Goal: Task Accomplishment & Management: Manage account settings

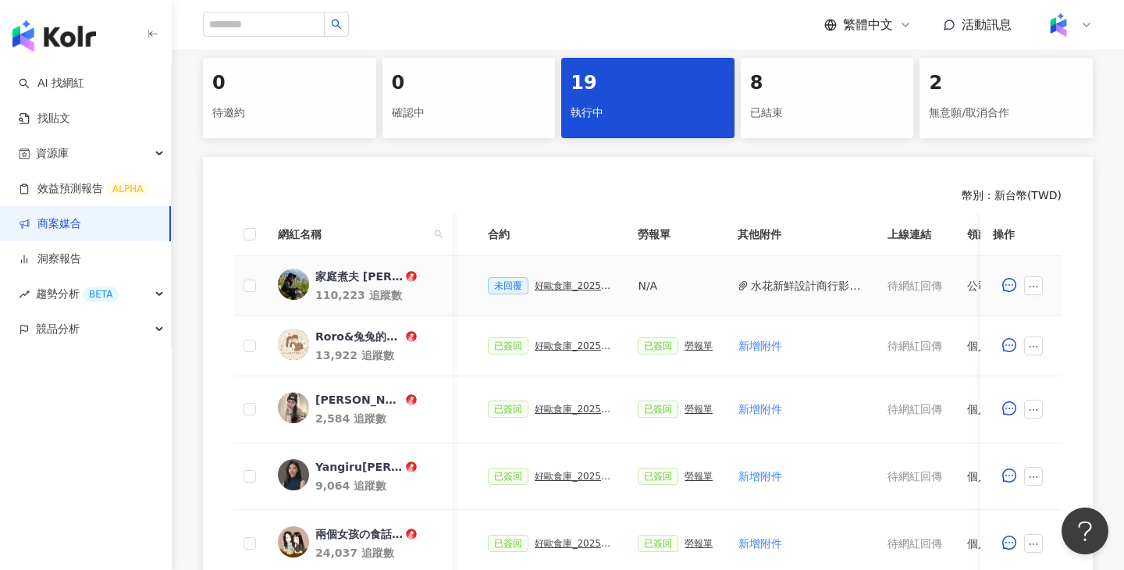
scroll to position [0, 399]
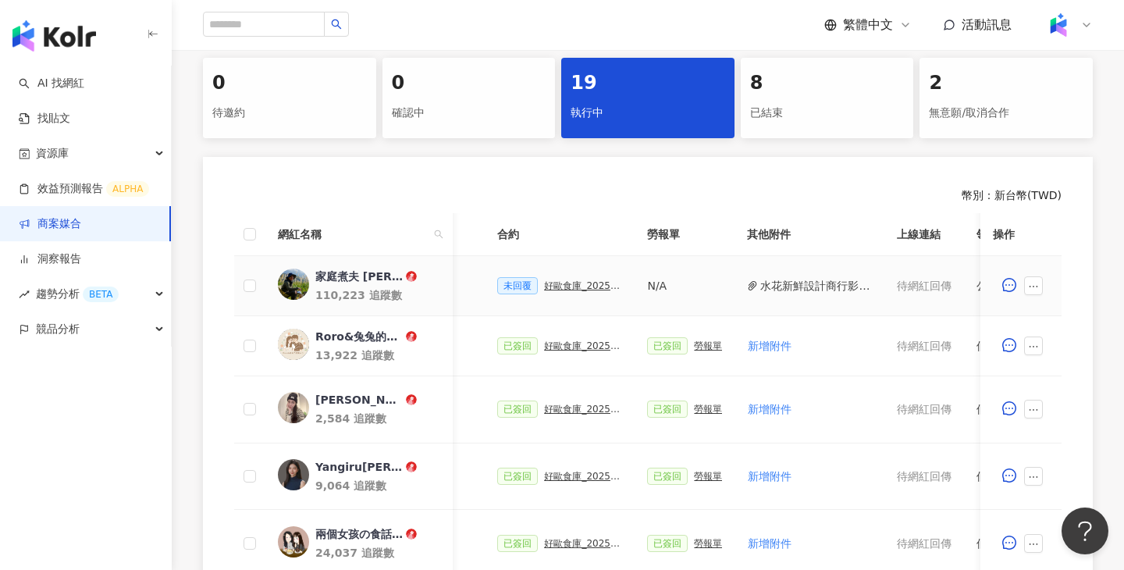
click at [833, 279] on button "水花新鮮設計商行影本＿2025更新版(1).pdf" at bounding box center [816, 285] width 112 height 17
click at [571, 289] on div "好歐食庫_202503_口碑牆專案" at bounding box center [583, 285] width 78 height 11
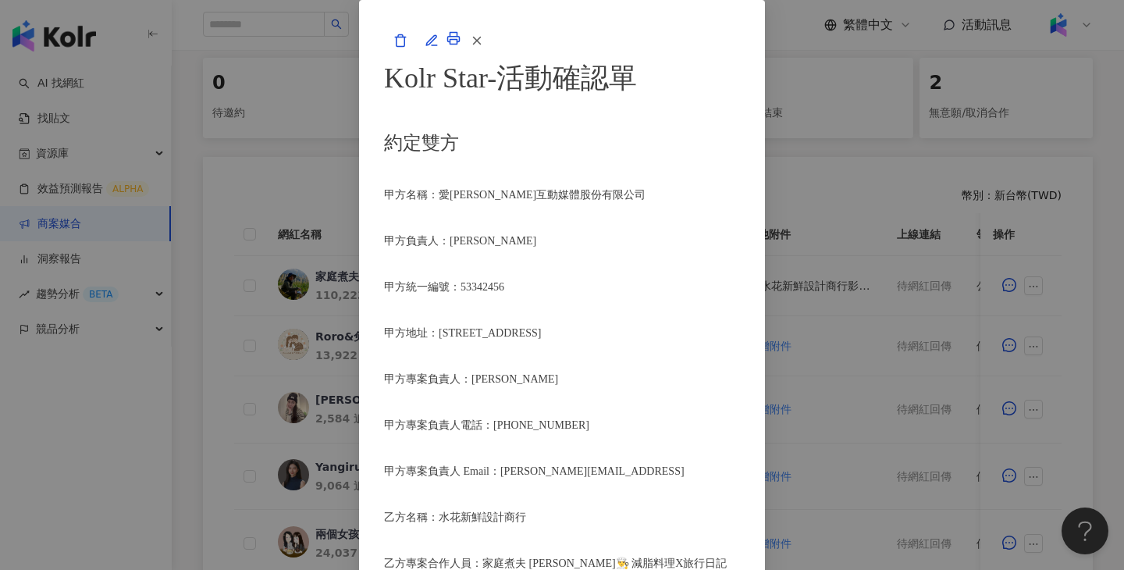
scroll to position [2063, 0]
click at [1041, 296] on div "Kolr Star-活動確認單 約定雙方 甲方名稱：愛卡拉互動媒體股份有限公司 甲方負責人：程世嘉 甲方統一編號：53342456 甲方地址：104 台北市中…" at bounding box center [562, 285] width 1124 height 570
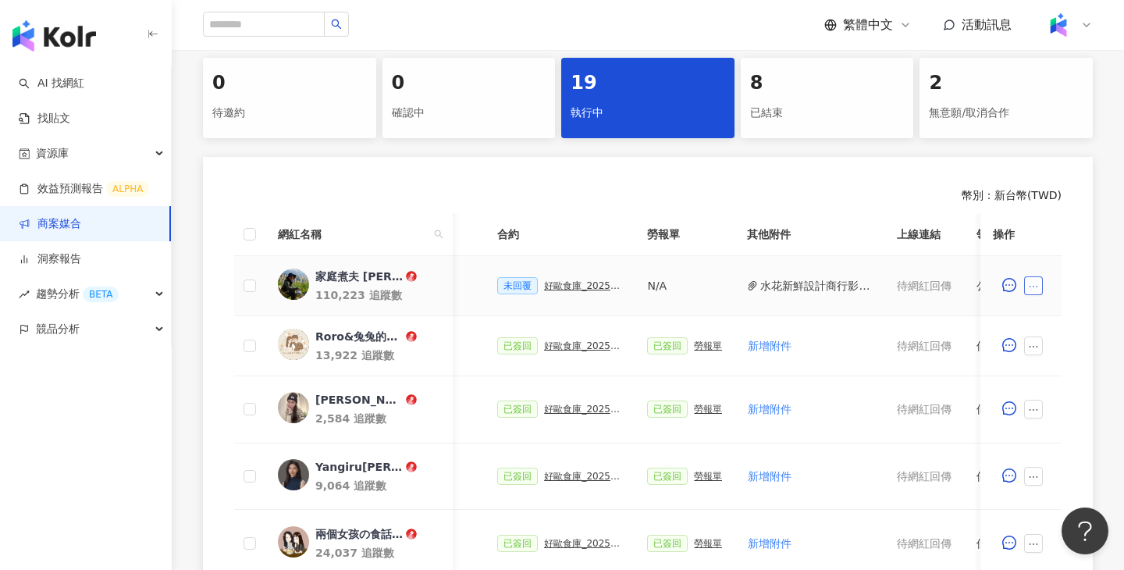
click at [1039, 293] on button "button" at bounding box center [1033, 285] width 19 height 19
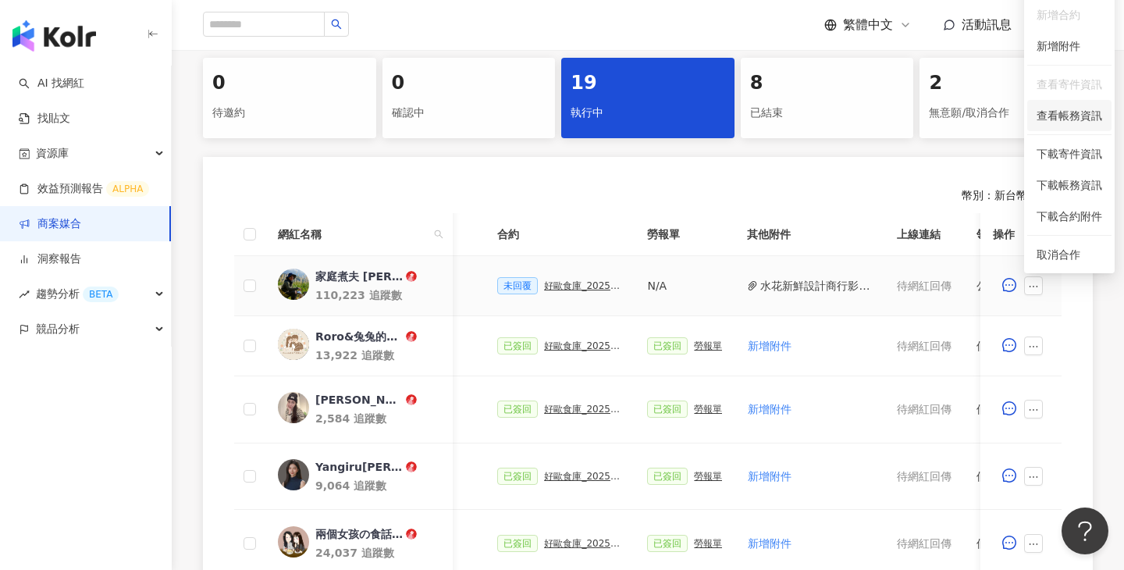
click at [1075, 112] on span "查看帳務資訊" at bounding box center [1070, 115] width 66 height 17
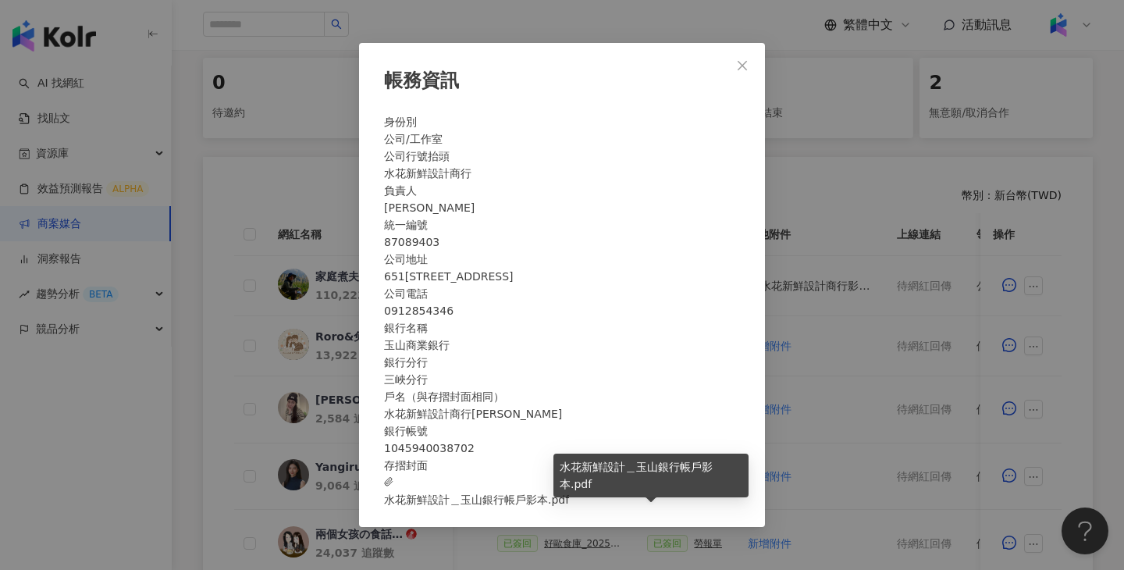
click at [569, 508] on span "水花新鮮設計＿玉山銀行帳戶影本.pdf" at bounding box center [476, 491] width 185 height 34
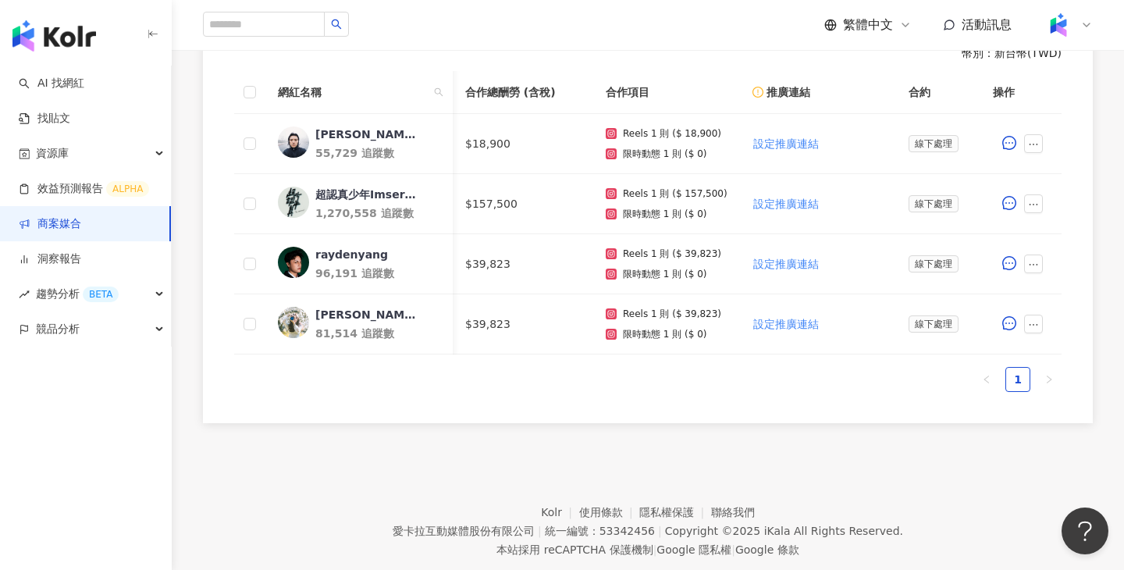
scroll to position [0, 676]
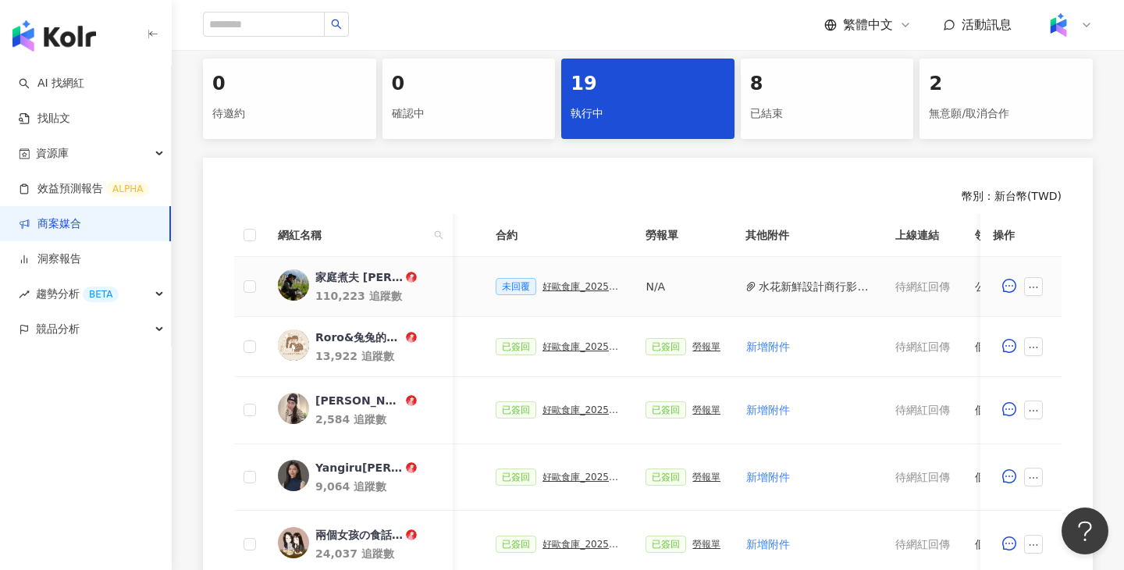
scroll to position [0, 361]
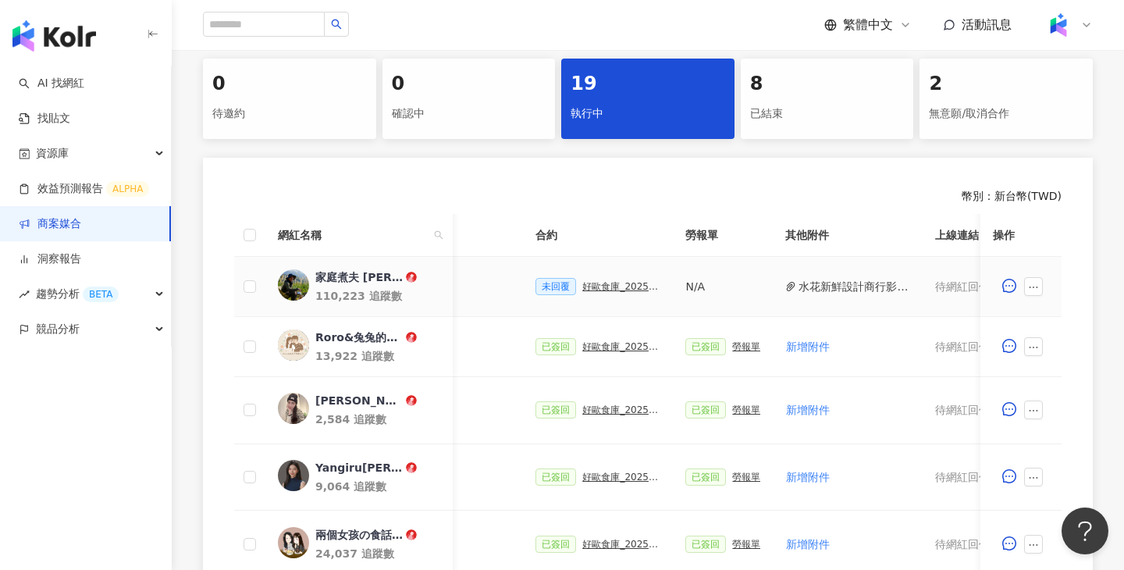
click at [620, 283] on div "好歐食庫_202503_口碑牆專案" at bounding box center [621, 286] width 78 height 11
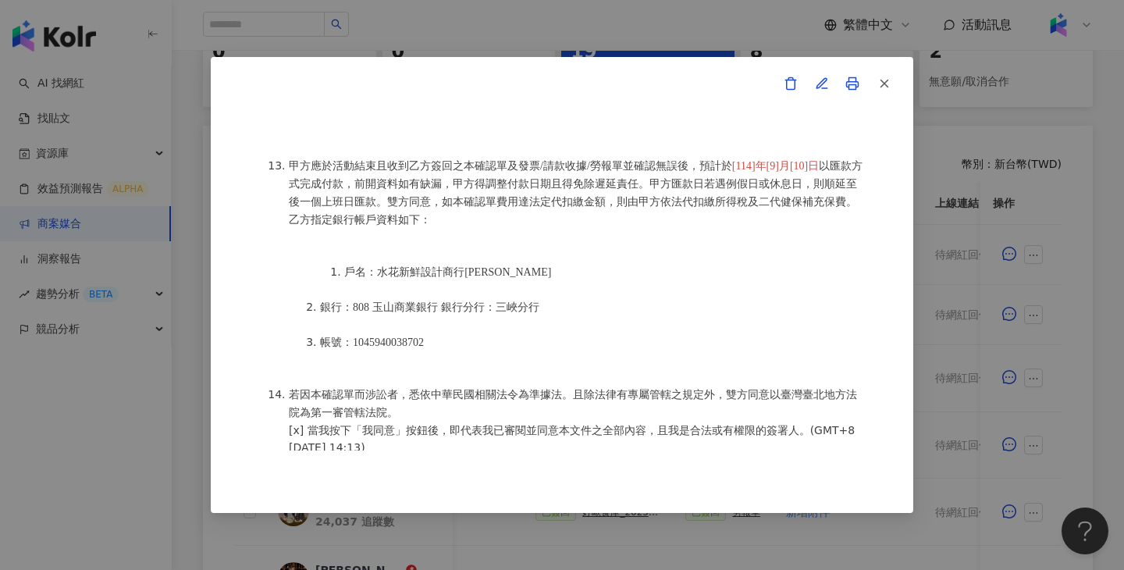
scroll to position [357, 0]
drag, startPoint x: 513, startPoint y: 186, endPoint x: 381, endPoint y: 185, distance: 131.9
click at [381, 263] on li "戶名：水花新鮮設計商行郭鎮嘉" at bounding box center [605, 272] width 522 height 18
copy li "水花新鮮設計商行郭鎮嘉"
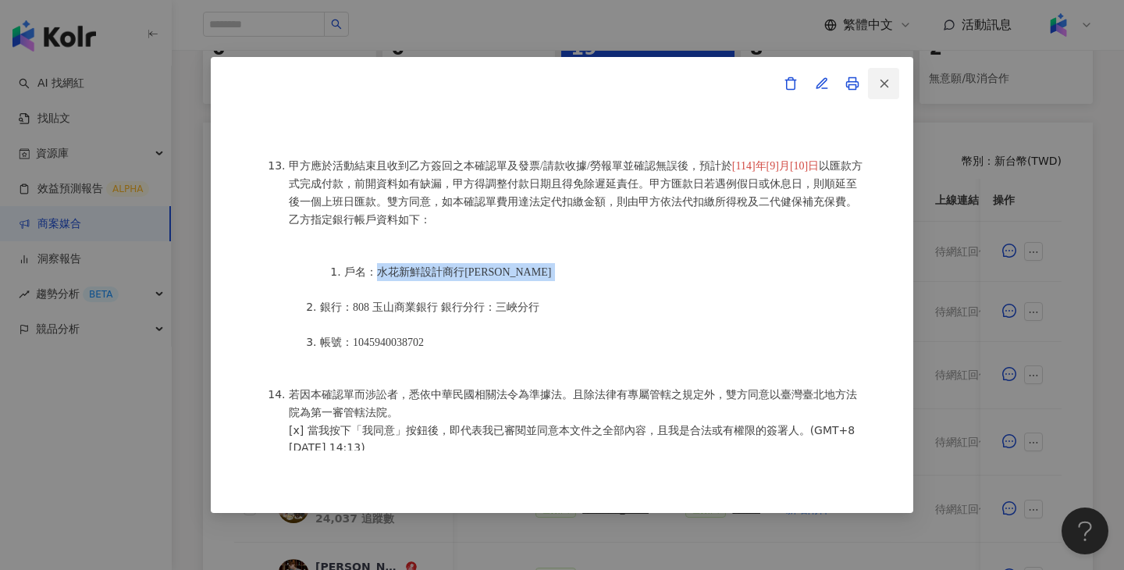
click at [891, 82] on icon "button" at bounding box center [884, 83] width 14 height 14
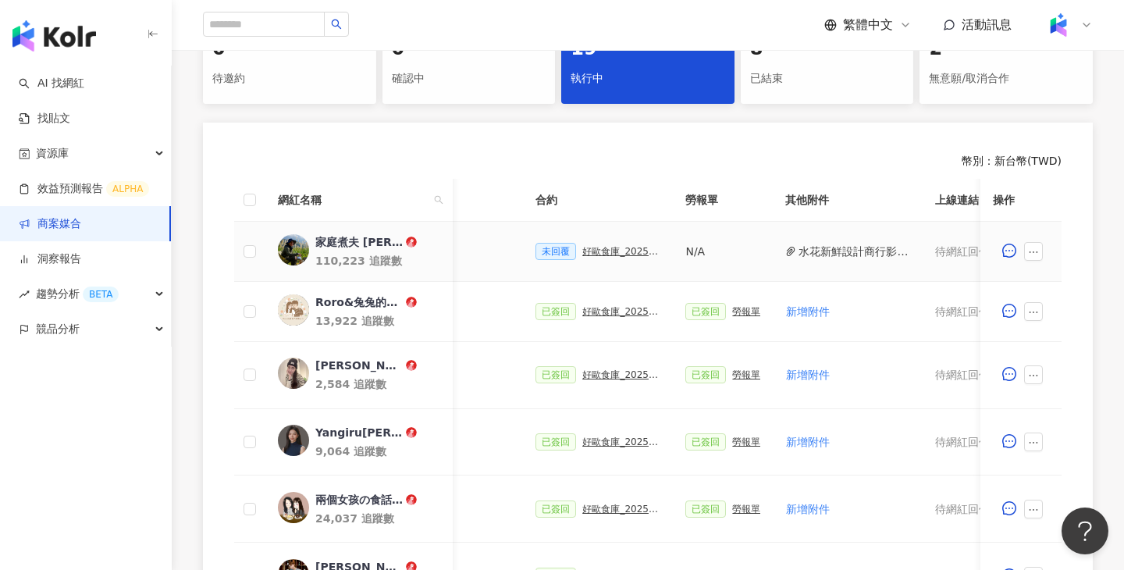
scroll to position [0, 747]
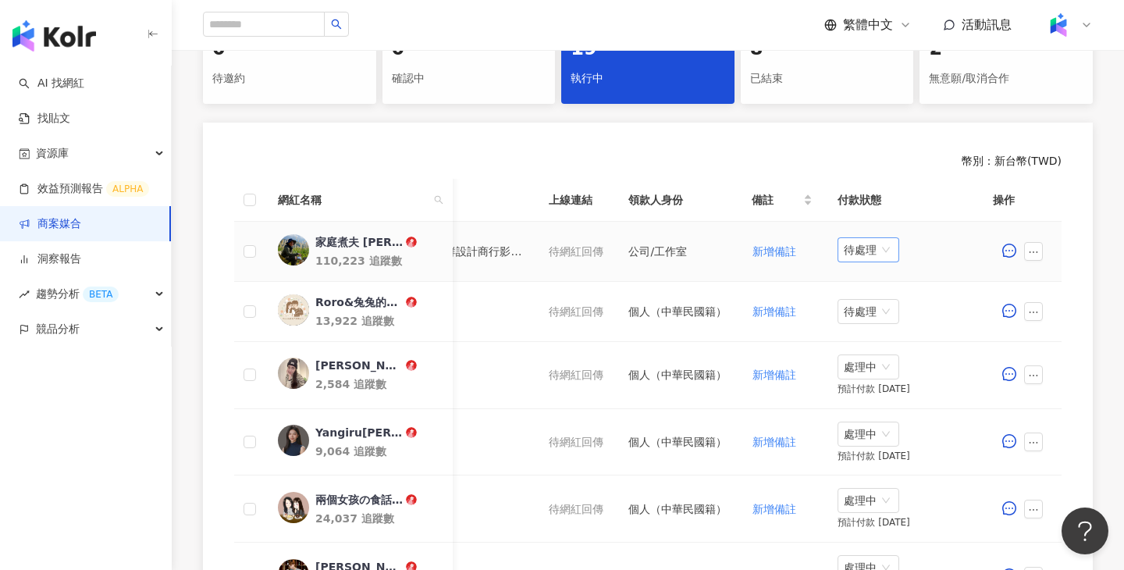
click at [845, 251] on span "待處理" at bounding box center [868, 249] width 49 height 23
click at [880, 305] on div "處理中" at bounding box center [871, 308] width 44 height 17
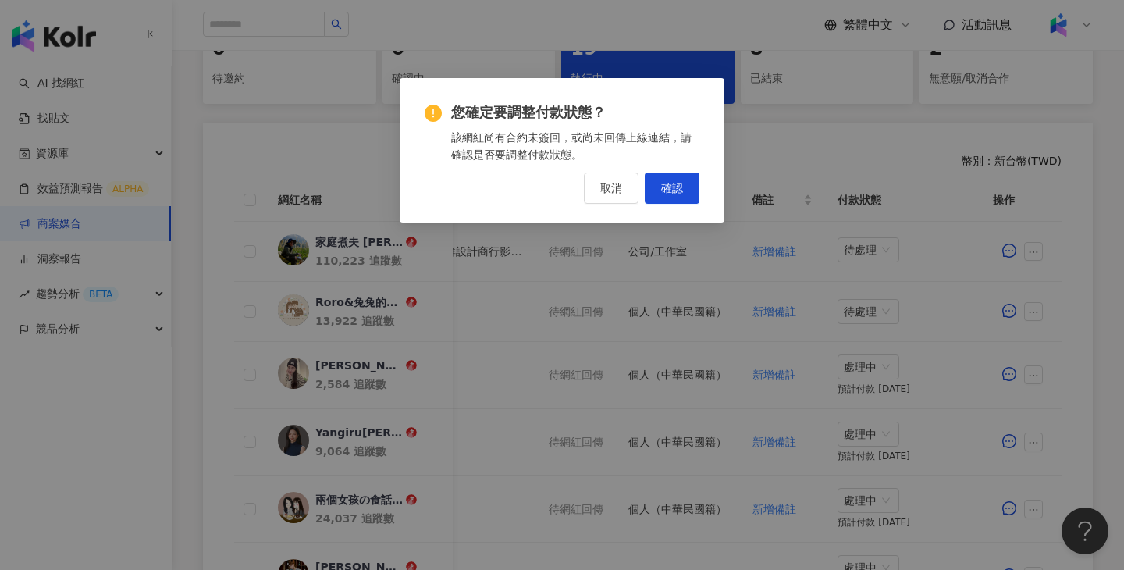
click at [713, 172] on div "您確定要調整付款狀態？ 該網紅尚有合約未簽回，或尚未回傳上線連結，請確認是否要調整付款狀態。 取消 確認" at bounding box center [562, 150] width 325 height 144
drag, startPoint x: 680, startPoint y: 187, endPoint x: 661, endPoint y: 187, distance: 18.7
click at [680, 188] on span "確認" at bounding box center [672, 188] width 22 height 12
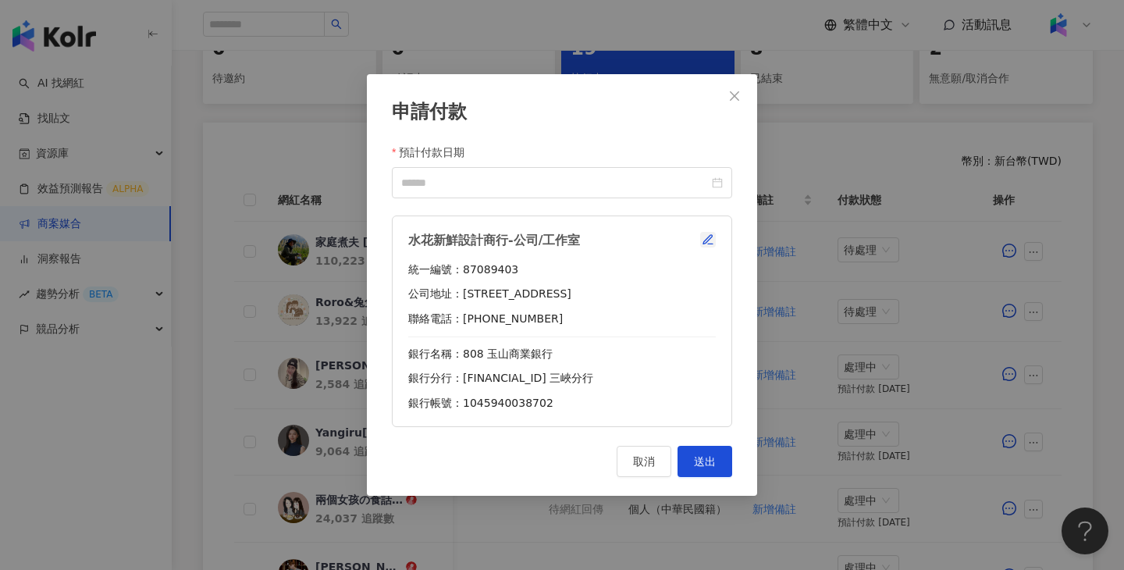
click at [705, 237] on icon "button" at bounding box center [708, 239] width 12 height 12
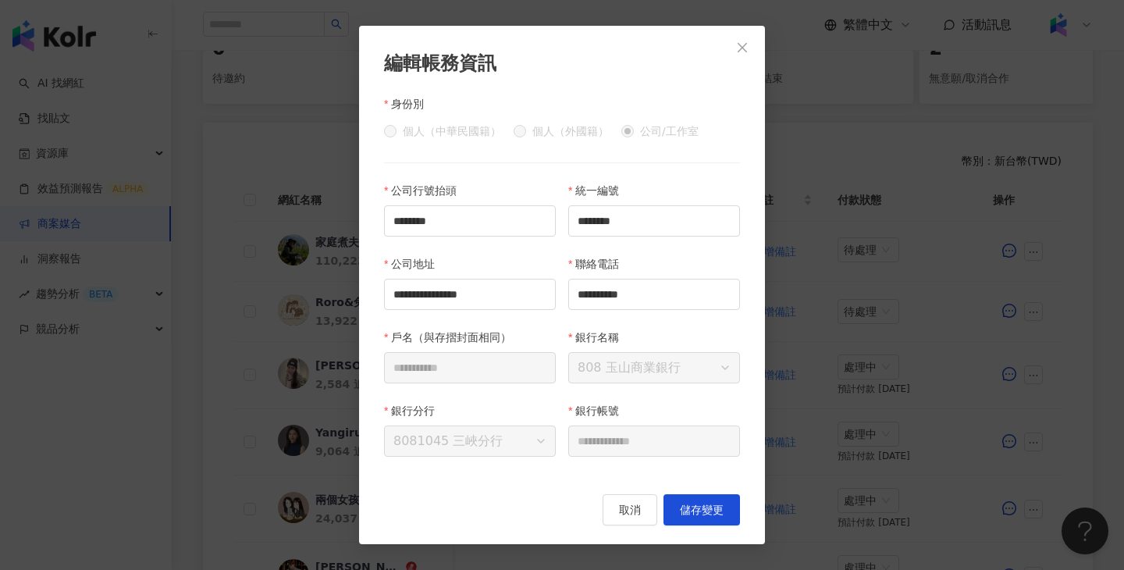
click at [840, 318] on div "**********" at bounding box center [562, 285] width 1124 height 570
click at [748, 37] on button "Close" at bounding box center [742, 47] width 31 height 31
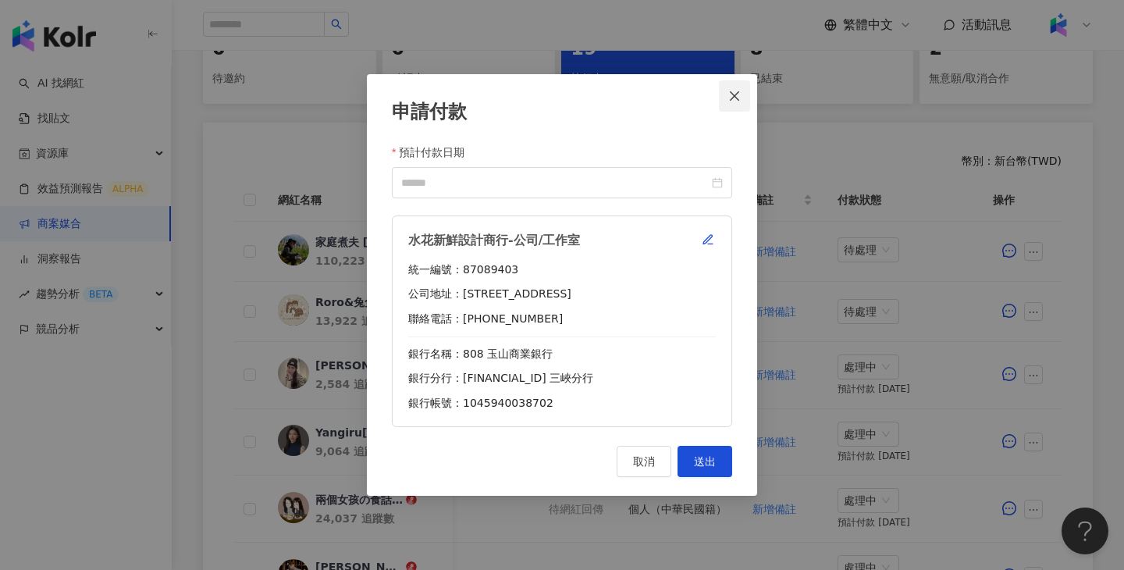
click at [731, 98] on icon "close" at bounding box center [734, 96] width 12 height 12
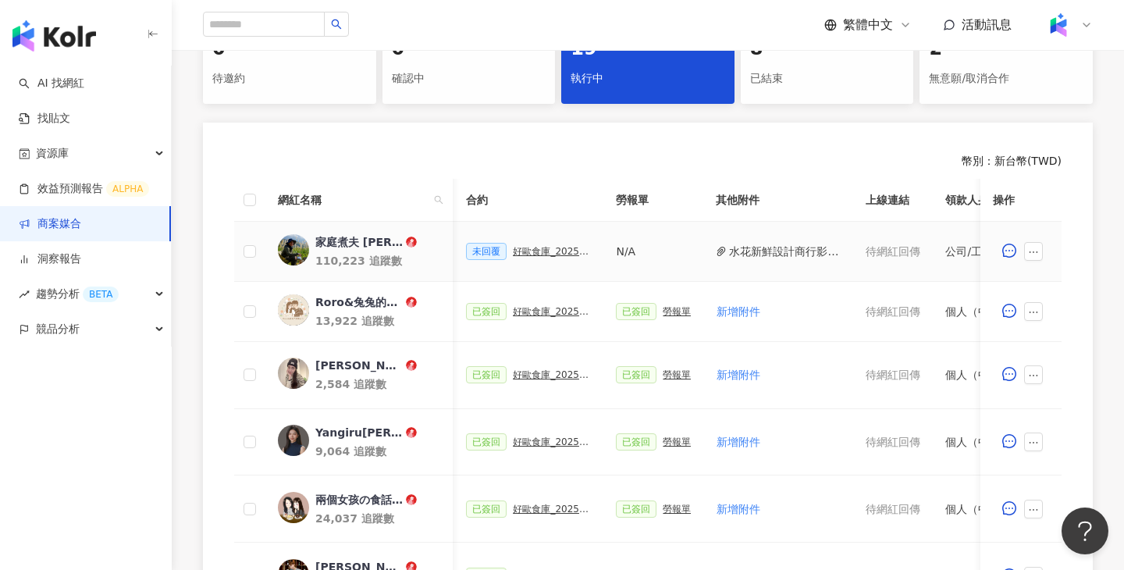
scroll to position [0, 415]
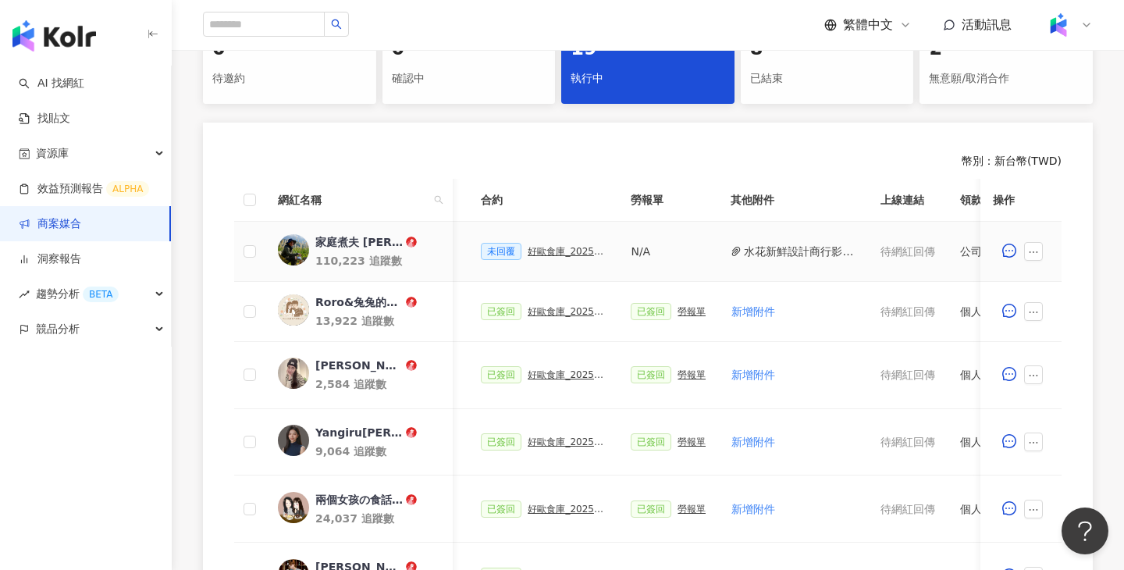
click at [553, 249] on div "好歐食庫_202503_口碑牆專案" at bounding box center [567, 251] width 78 height 11
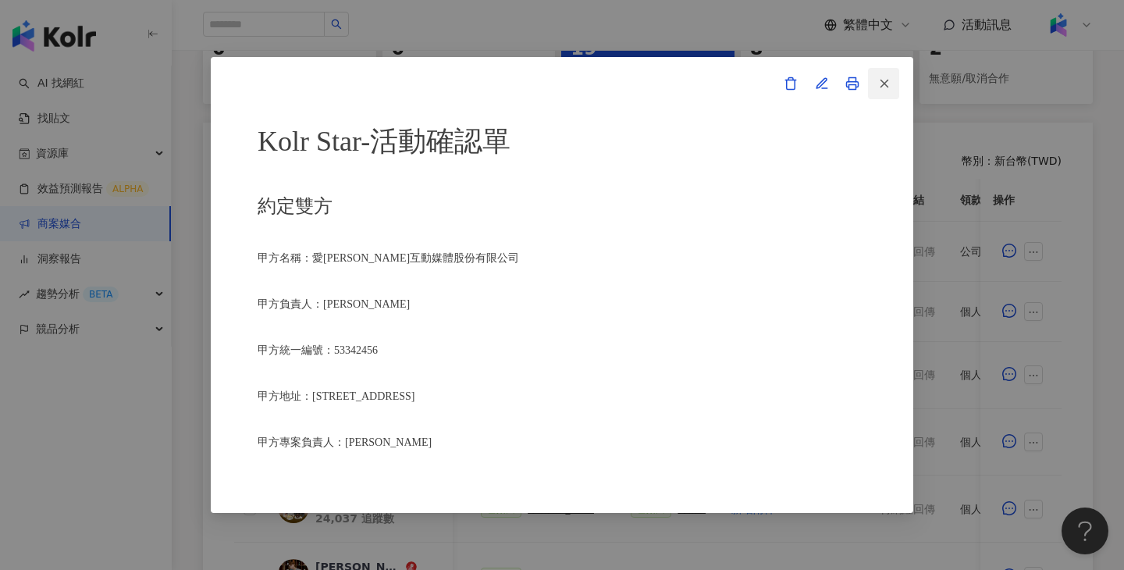
click at [884, 88] on icon "button" at bounding box center [884, 83] width 14 height 14
